Goal: Task Accomplishment & Management: Use online tool/utility

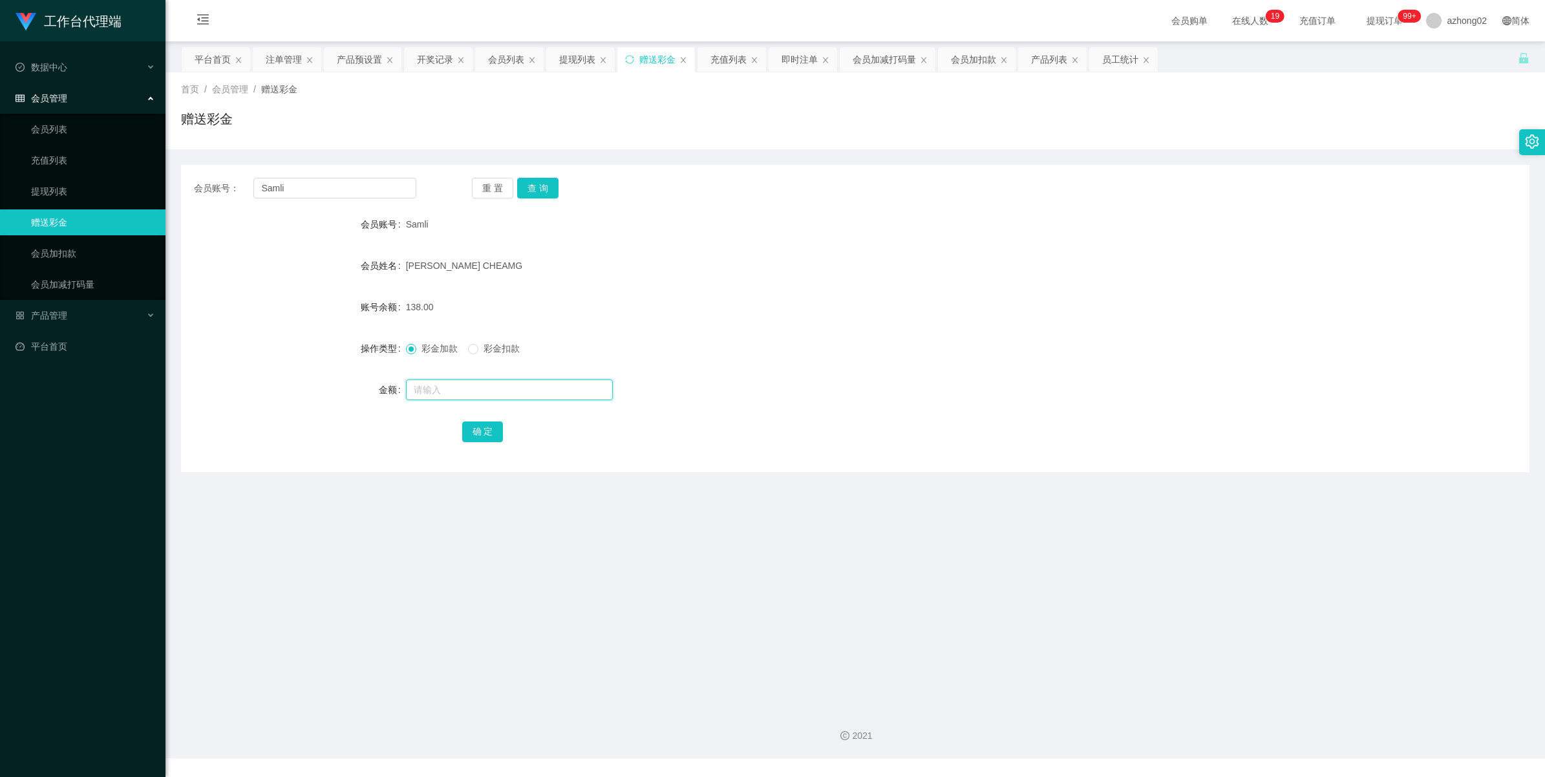
click at [449, 385] on input "text" at bounding box center [509, 389] width 207 height 21
click at [315, 188] on input "Samli" at bounding box center [334, 188] width 163 height 21
click at [537, 186] on button "查 询" at bounding box center [537, 188] width 41 height 21
click at [451, 396] on input "text" at bounding box center [509, 389] width 207 height 21
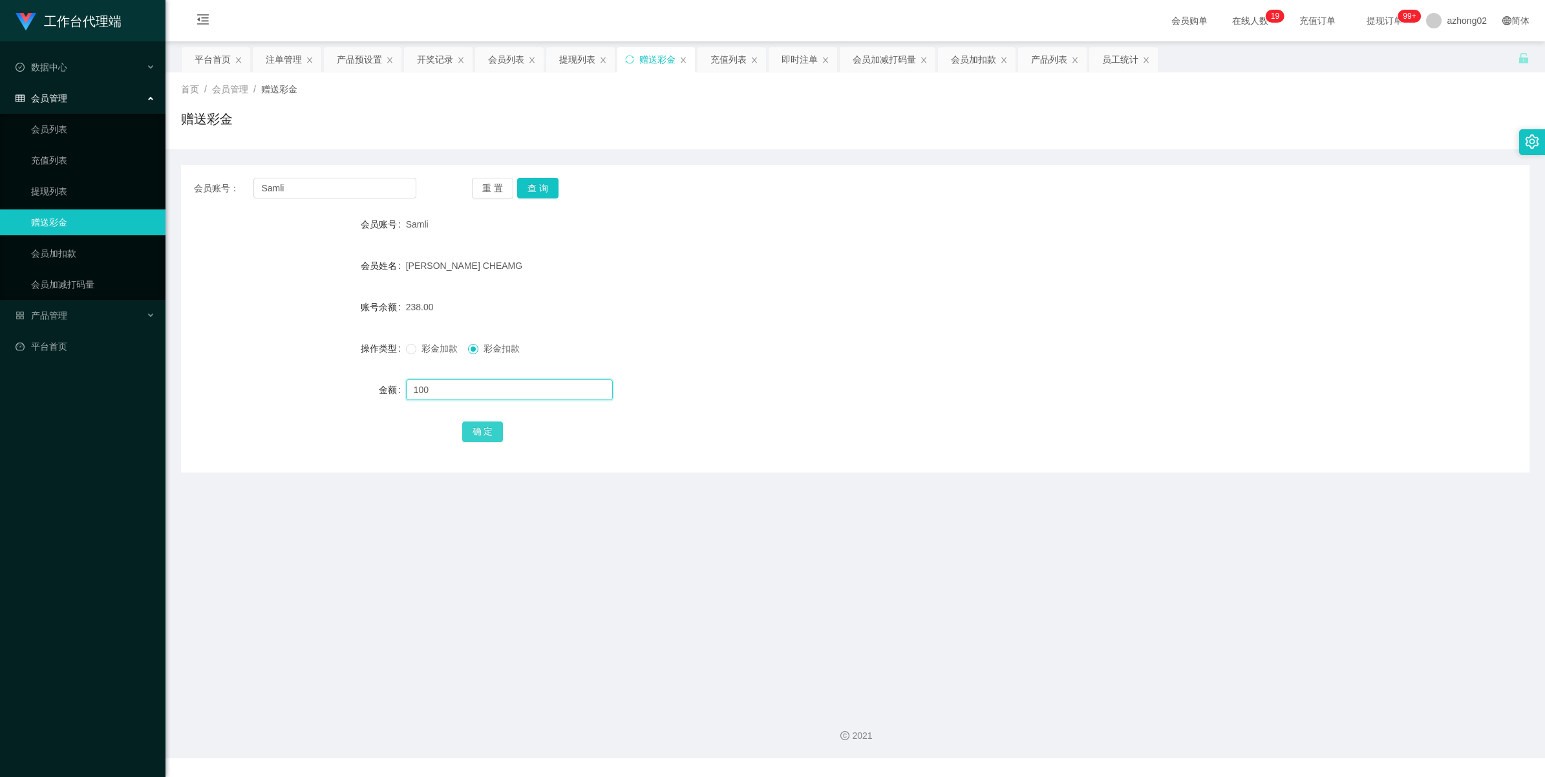
type input "100"
click at [475, 434] on button "确 定" at bounding box center [482, 432] width 41 height 21
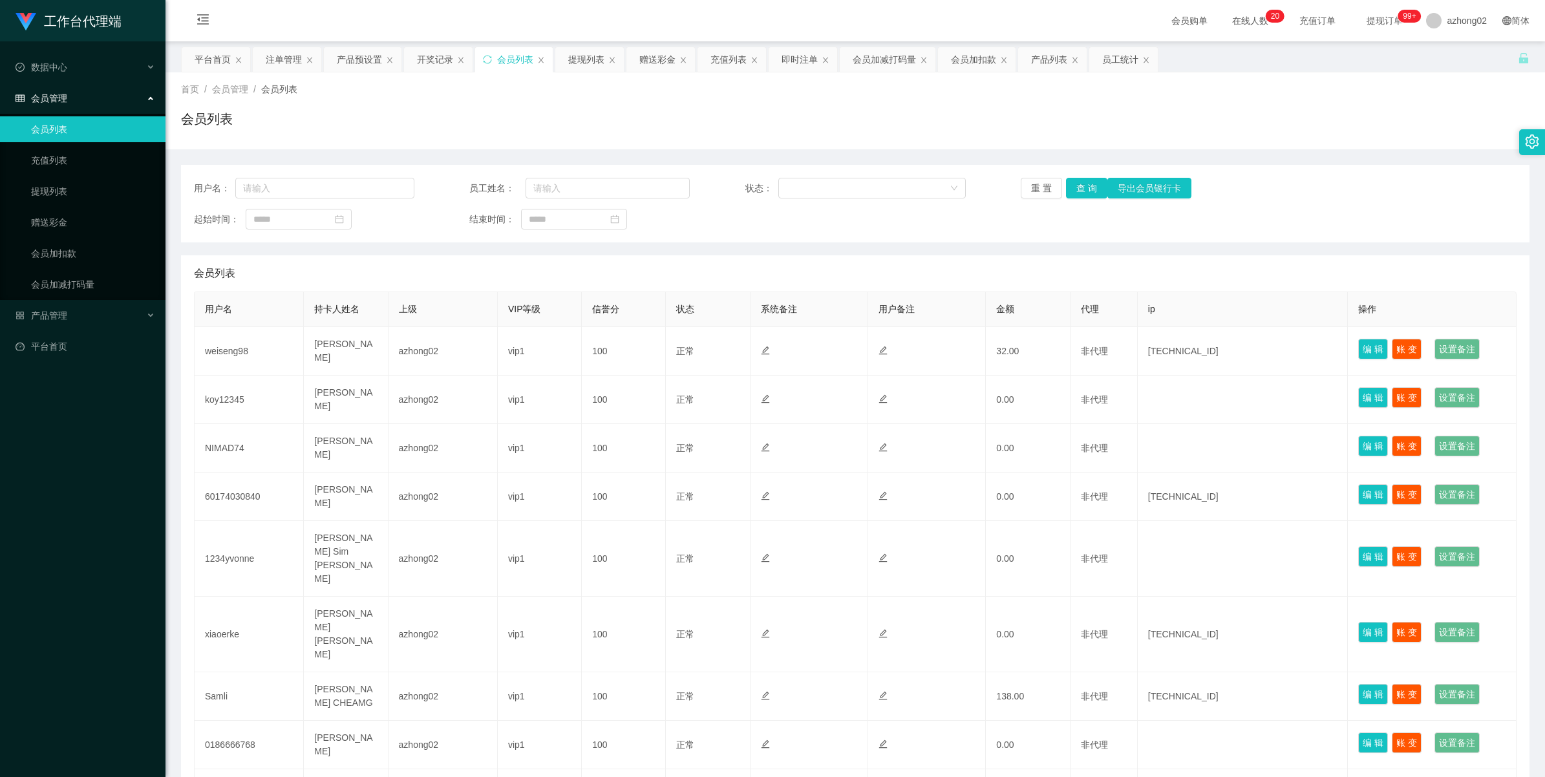
click at [54, 133] on link "会员列表" at bounding box center [93, 129] width 124 height 26
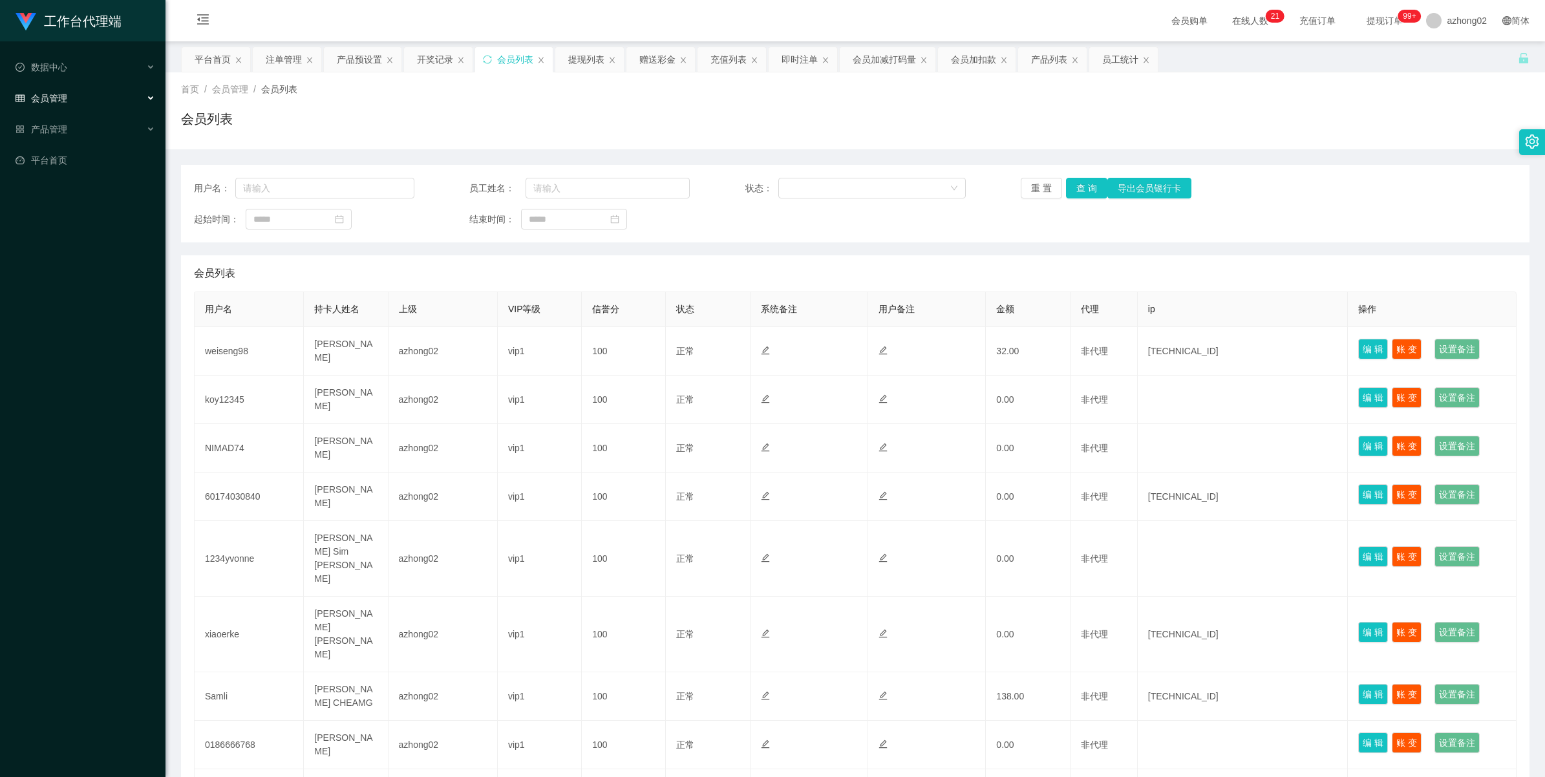
drag, startPoint x: 0, startPoint y: 0, endPoint x: 53, endPoint y: 111, distance: 122.6
click at [53, 97] on span "会员管理" at bounding box center [42, 98] width 52 height 10
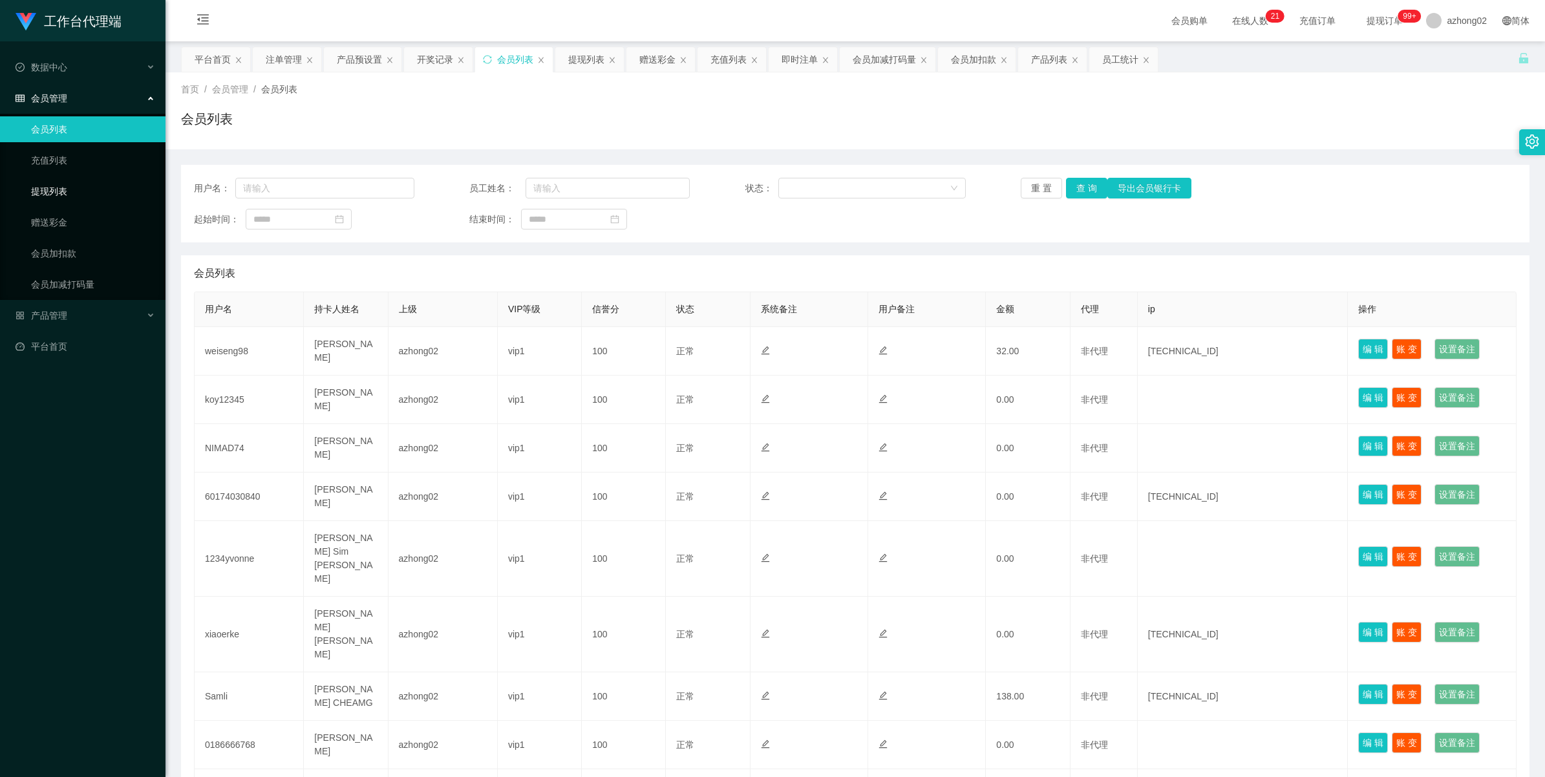
click at [50, 198] on link "提现列表" at bounding box center [93, 191] width 124 height 26
